Goal: Transaction & Acquisition: Purchase product/service

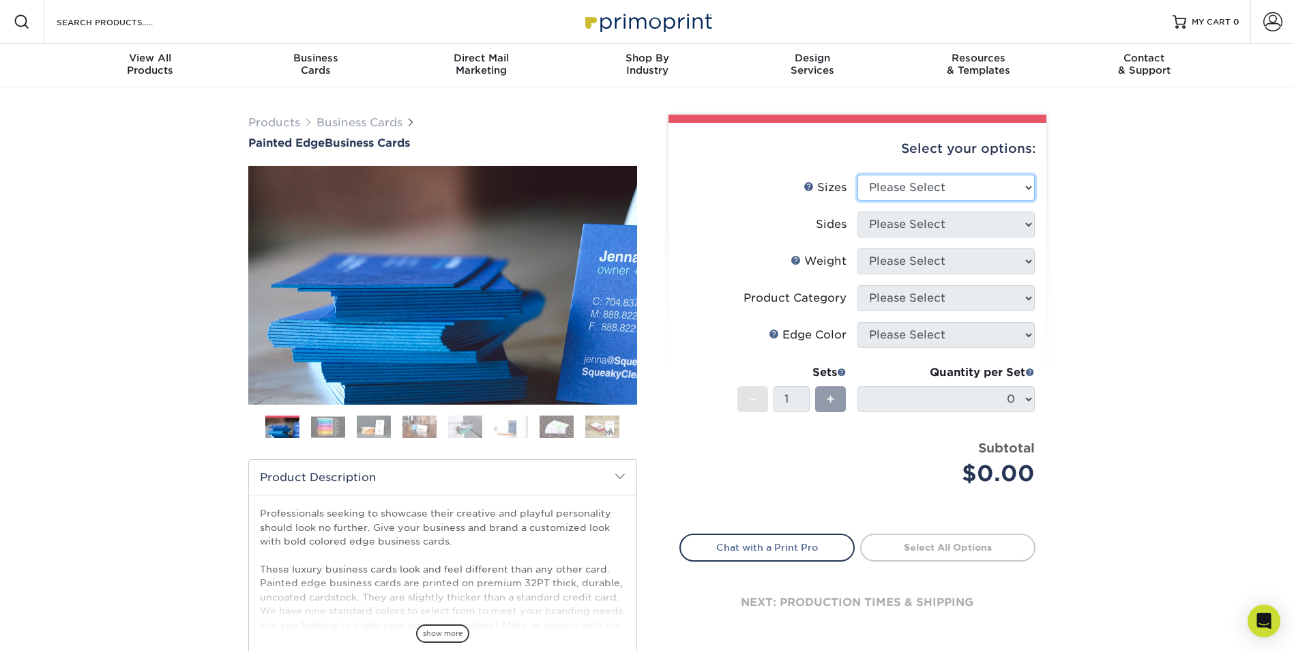
click at [965, 183] on select "Please Select 2" x 3.5" - Standard 2.125" x 3.375" - European 2.5" x 2.5" - Squ…" at bounding box center [945, 188] width 177 height 26
select select "2.00x3.50"
click at [857, 175] on select "Please Select 2" x 3.5" - Standard 2.125" x 3.375" - European 2.5" x 2.5" - Squ…" at bounding box center [945, 188] width 177 height 26
click at [947, 227] on select "Please Select Print Both Sides Print Front Only" at bounding box center [945, 224] width 177 height 26
select select "13abbda7-1d64-4f25-8bb2-c179b224825d"
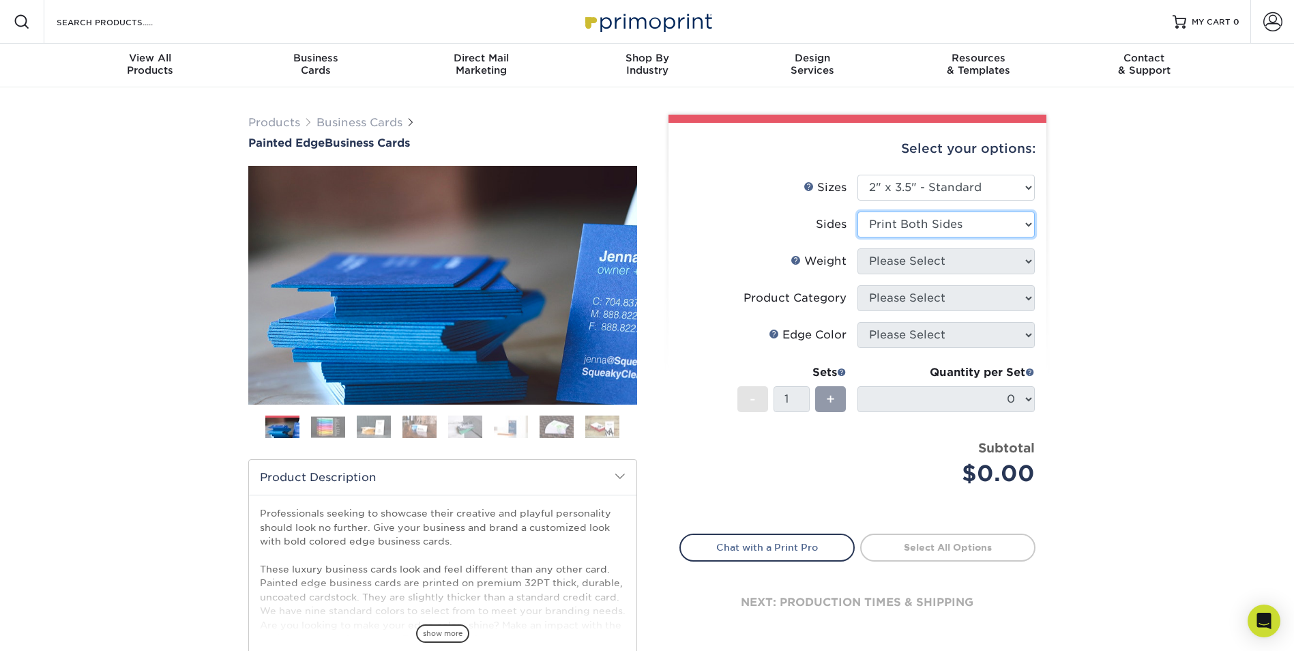
click at [857, 211] on select "Please Select Print Both Sides Print Front Only" at bounding box center [945, 224] width 177 height 26
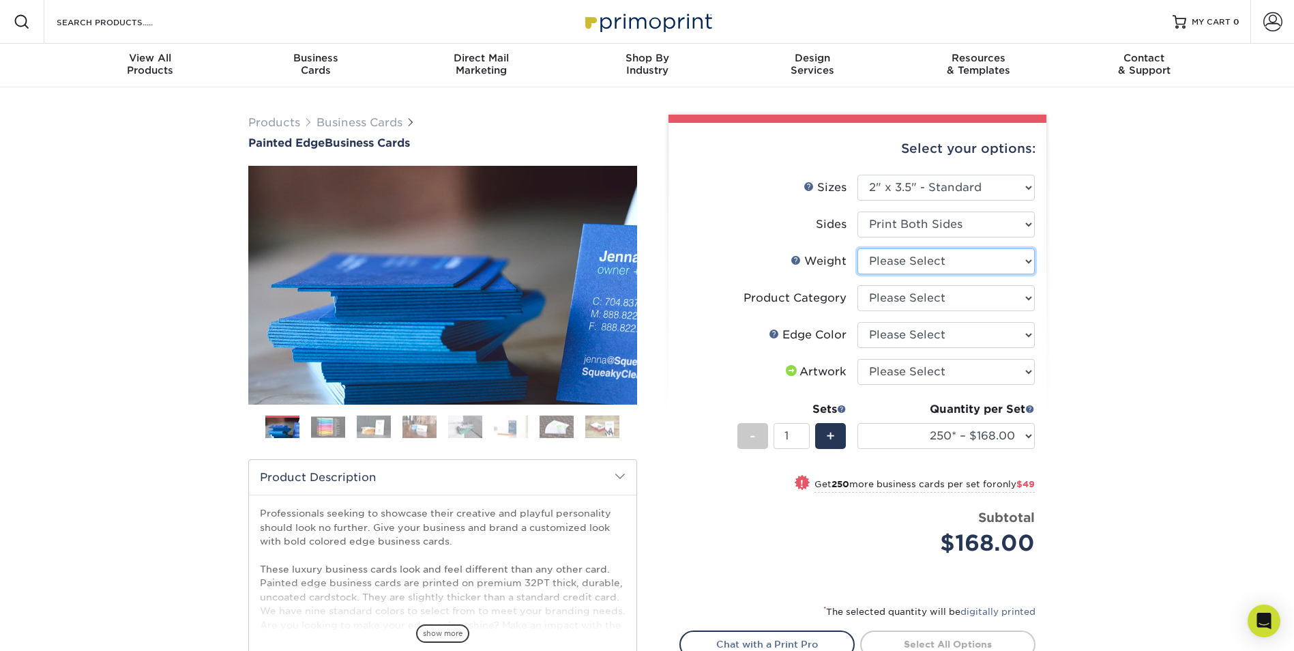
click at [990, 266] on select "Please Select 32PTUC" at bounding box center [945, 261] width 177 height 26
click at [982, 259] on select "Please Select 32PTUC" at bounding box center [945, 261] width 177 height 26
select select "32PTUC"
click at [857, 248] on select "Please Select 32PTUC" at bounding box center [945, 261] width 177 height 26
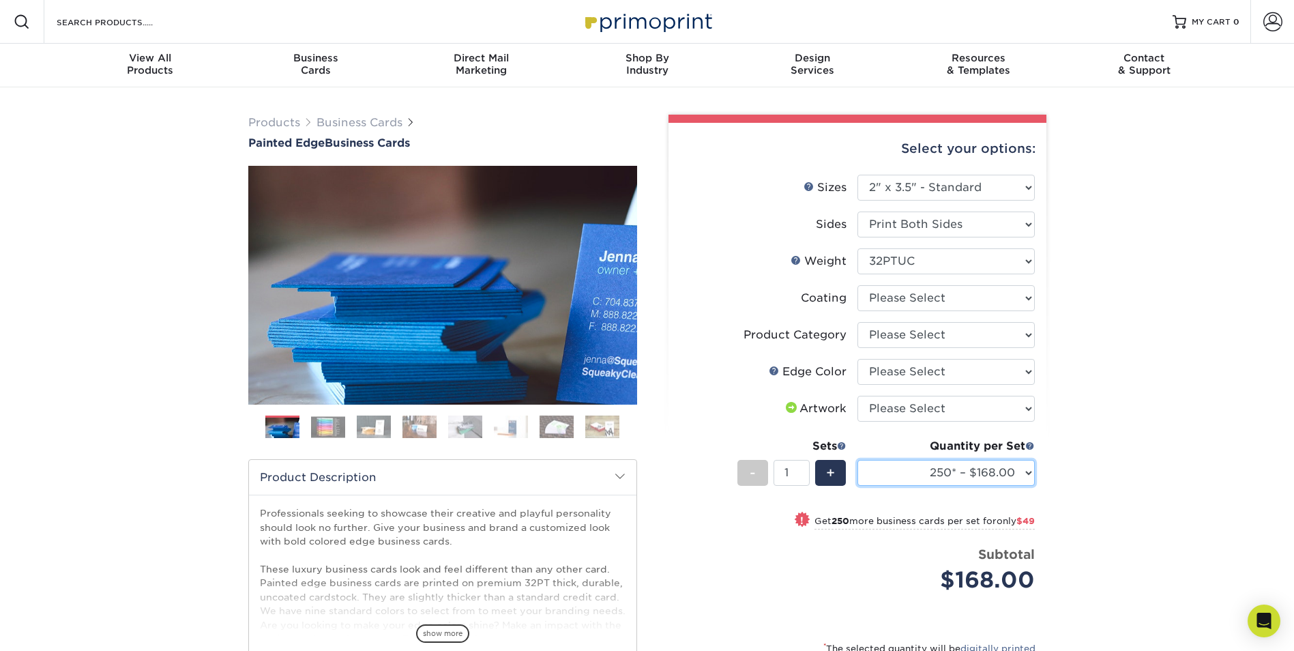
click at [974, 475] on select "250* – $168.00 500* – $217.00 1000* – $339.00" at bounding box center [945, 473] width 177 height 26
click at [928, 296] on select at bounding box center [945, 298] width 177 height 26
click at [928, 331] on select "Please Select Business Cards" at bounding box center [945, 335] width 177 height 26
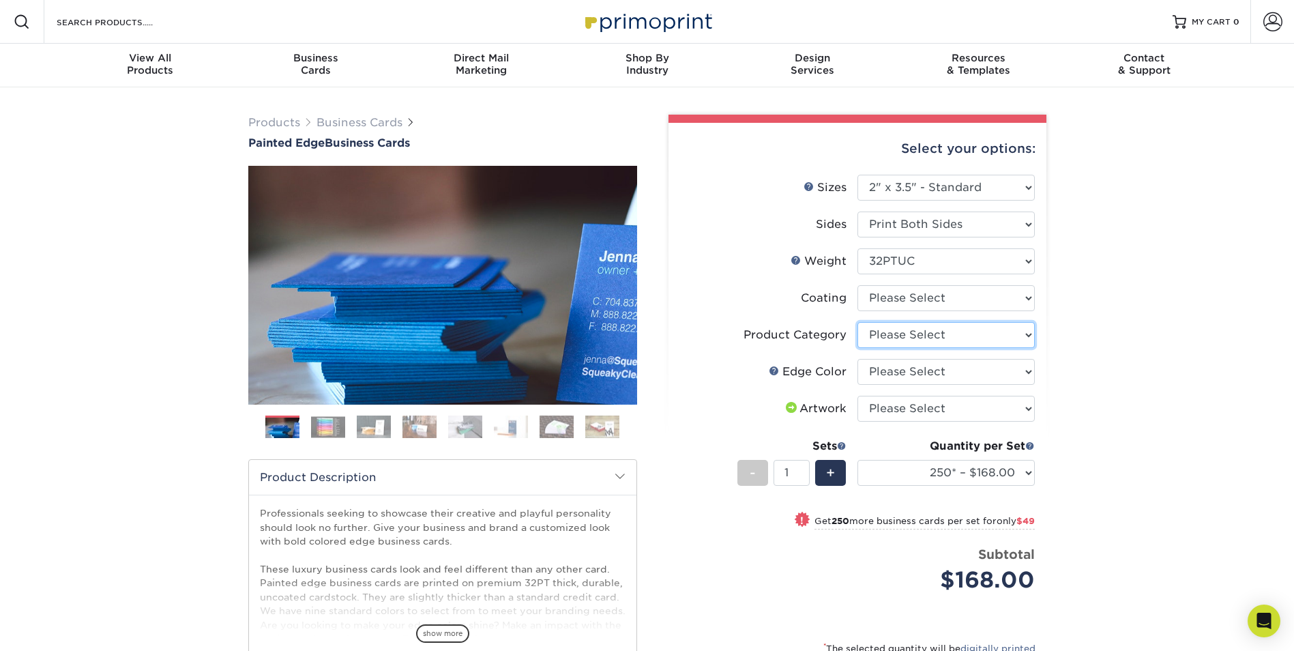
select select "3b5148f1-0588-4f88-a218-97bcfdce65c1"
click at [857, 322] on select "Please Select Business Cards" at bounding box center [945, 335] width 177 height 26
click at [915, 372] on select "Please Select Charcoal Black Brown Blue Pearlescent Blue Pearlescent Gold Pearl…" at bounding box center [945, 372] width 177 height 26
select select "1ae850e6-61c5-45b7-a71d-f488378c5a25"
click at [857, 359] on select "Please Select Charcoal Black Brown Blue Pearlescent Blue Pearlescent Gold Pearl…" at bounding box center [945, 372] width 177 height 26
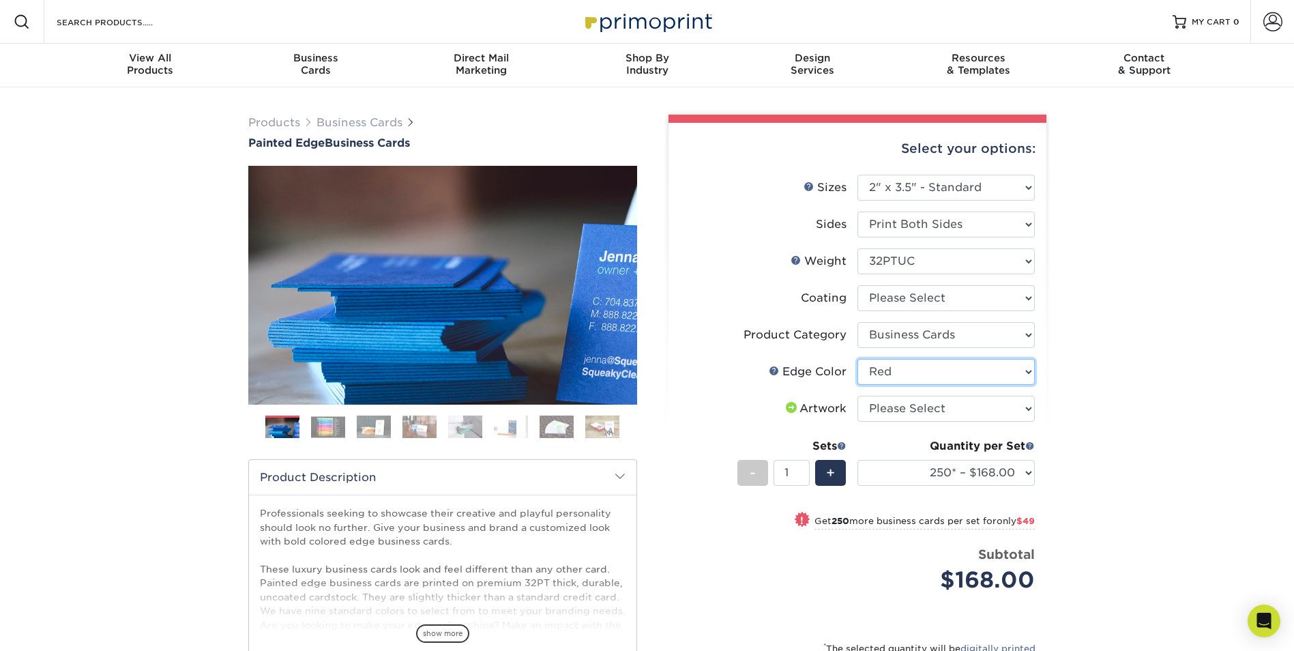
click at [922, 362] on select "Please Select Charcoal Black Brown Blue Pearlescent Blue Pearlescent Gold Pearl…" at bounding box center [945, 372] width 177 height 26
click at [919, 406] on select "Please Select I will upload files I need a design - $100" at bounding box center [945, 409] width 177 height 26
select select "upload"
click at [857, 396] on select "Please Select I will upload files I need a design - $100" at bounding box center [945, 409] width 177 height 26
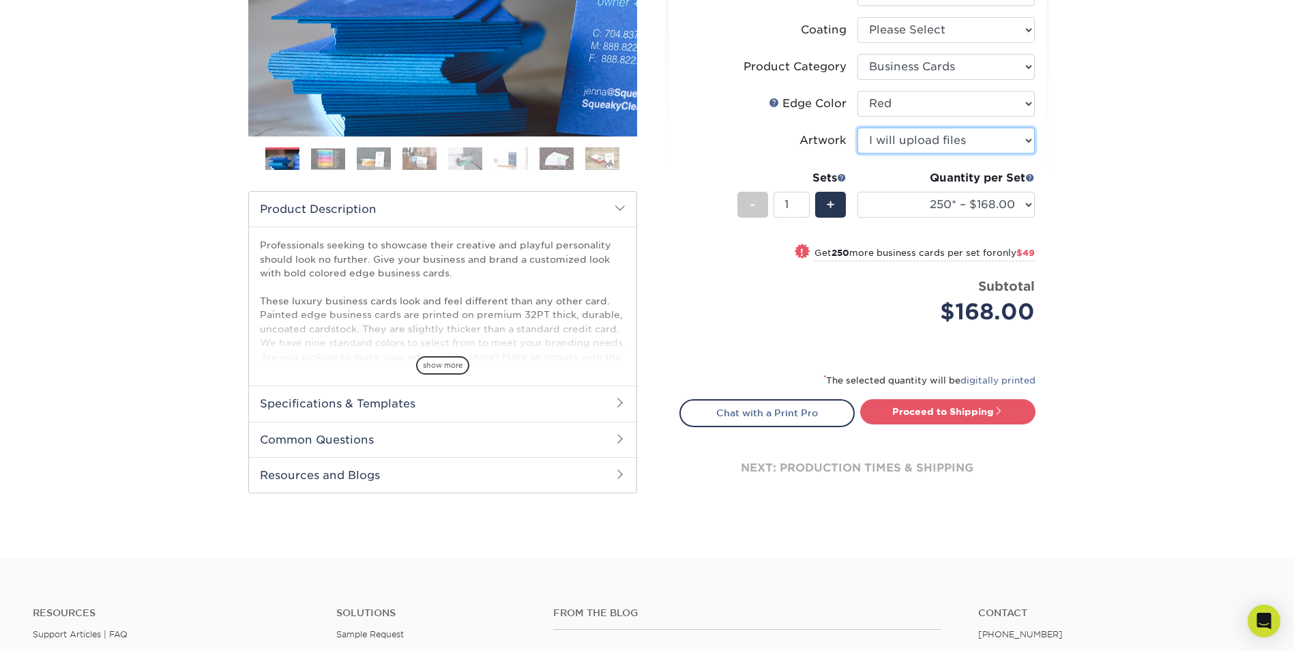
scroll to position [273, 0]
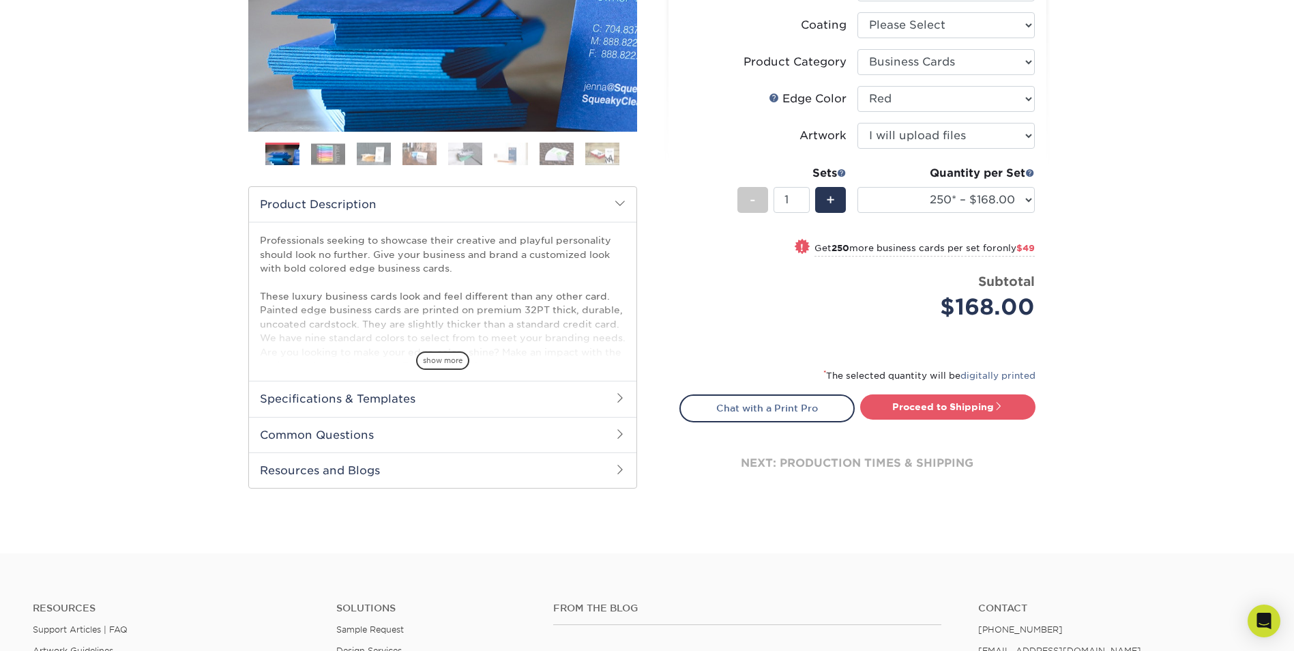
click at [1171, 385] on div "Products Business Cards Painted Edge Business Cards Previous Next" at bounding box center [647, 183] width 1294 height 739
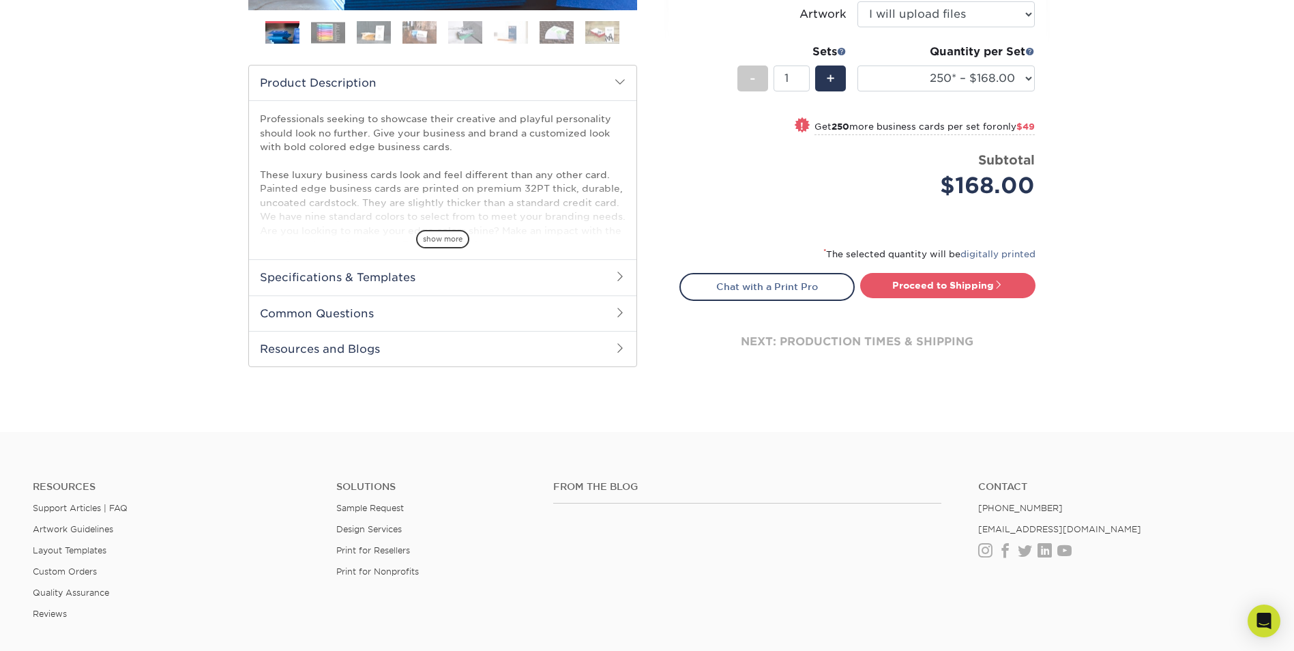
scroll to position [574, 0]
